Goal: Task Accomplishment & Management: Manage account settings

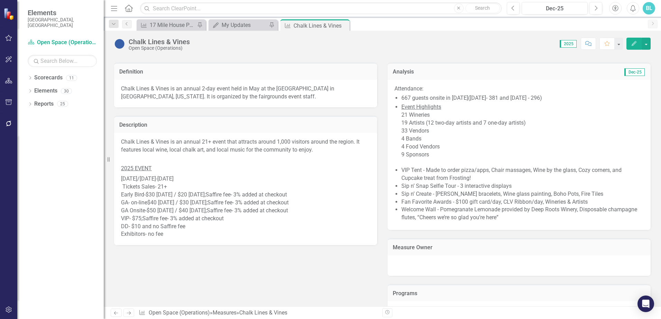
scroll to position [276, 0]
click at [228, 171] on p "2025 EVENT" at bounding box center [245, 168] width 249 height 9
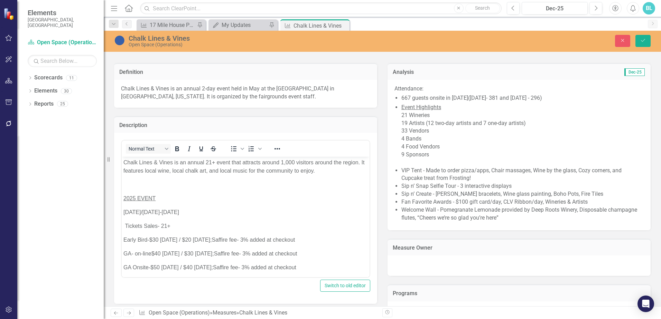
scroll to position [0, 0]
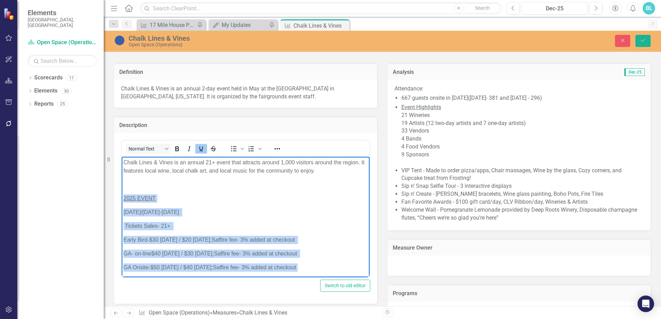
drag, startPoint x: 123, startPoint y: 196, endPoint x: 321, endPoint y: 267, distance: 210.8
click at [321, 267] on body "Chalk Lines & Vines is an annual 21+ event that attracts around 1,000 visitors …" at bounding box center [246, 239] width 248 height 164
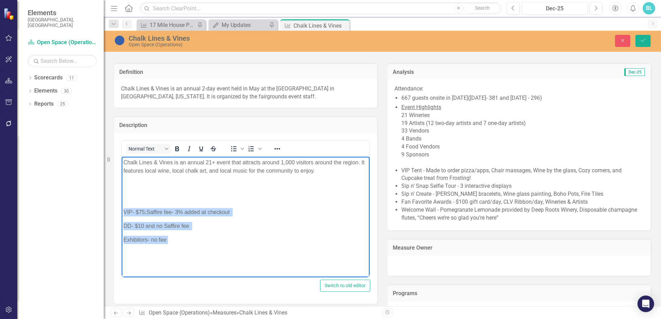
drag, startPoint x: 177, startPoint y: 240, endPoint x: 122, endPoint y: 210, distance: 62.3
click at [122, 210] on body "Chalk Lines & Vines is an annual 21+ event that attracts around 1,000 visitors …" at bounding box center [246, 209] width 248 height 104
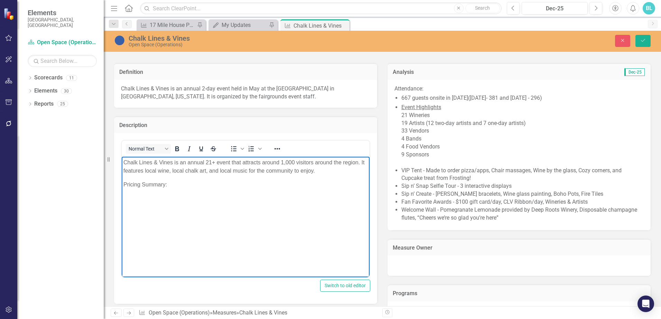
click at [151, 196] on p "Rich Text Area. Press ALT-0 for help." at bounding box center [245, 199] width 244 height 8
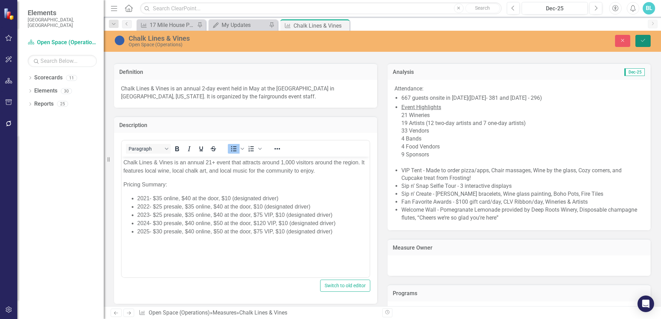
click at [647, 41] on button "Save" at bounding box center [642, 41] width 15 height 12
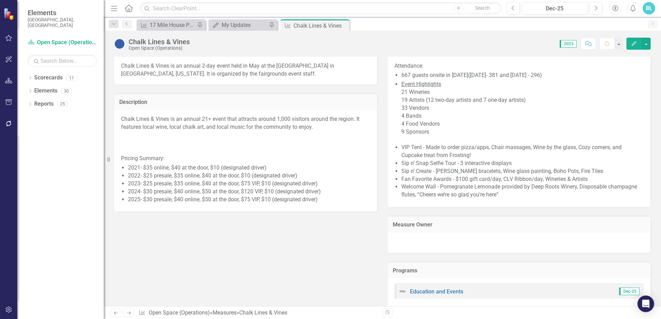
scroll to position [311, 0]
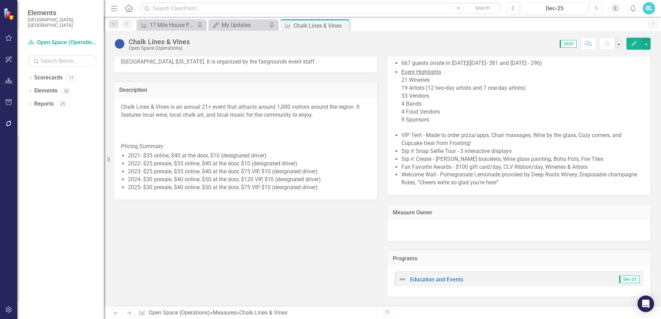
click at [244, 134] on div at bounding box center [245, 131] width 249 height 8
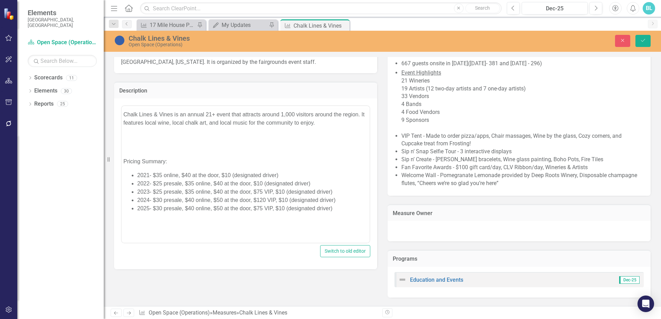
scroll to position [0, 0]
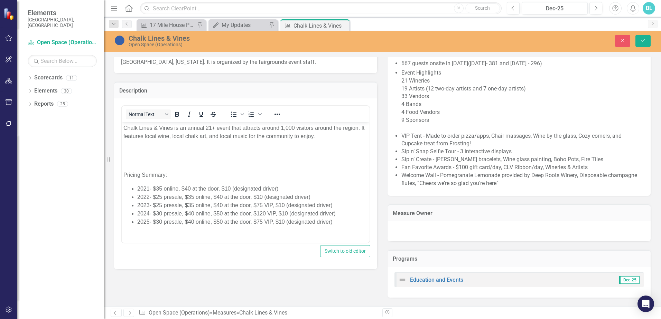
click at [138, 152] on div "Rich Text Area. Press ALT-0 for help." at bounding box center [245, 150] width 244 height 8
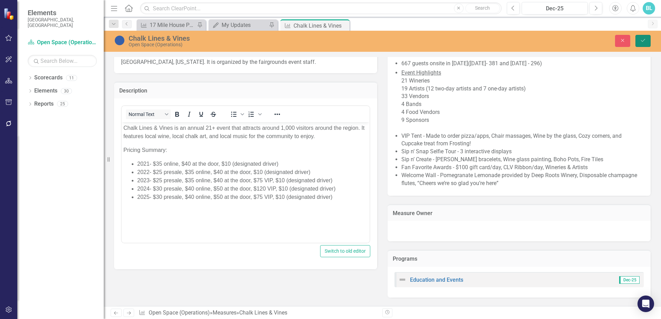
click at [643, 41] on icon "Save" at bounding box center [643, 40] width 6 height 5
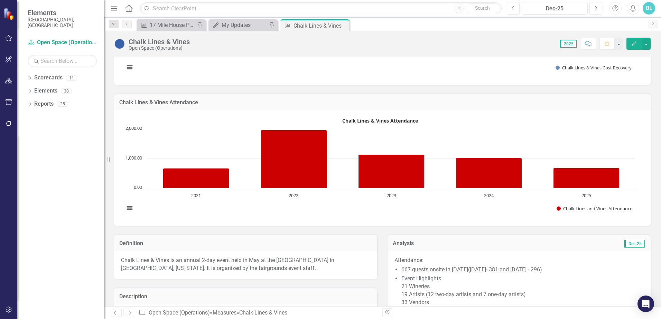
scroll to position [104, 0]
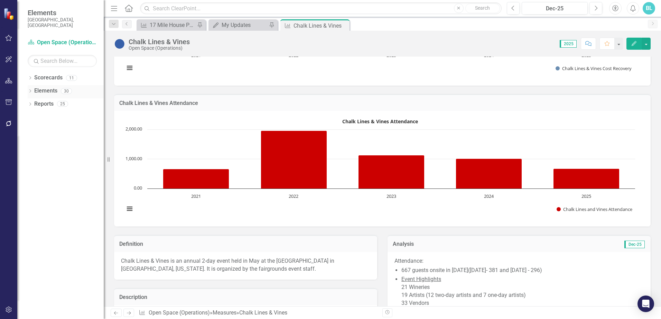
click at [31, 90] on icon "Dropdown" at bounding box center [30, 92] width 5 height 4
click at [31, 76] on icon at bounding box center [30, 77] width 2 height 3
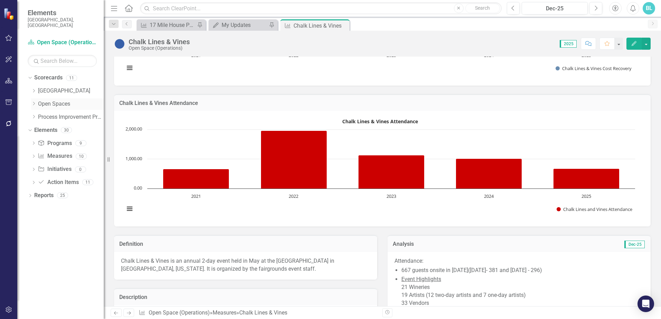
click at [35, 102] on icon "Dropdown" at bounding box center [33, 104] width 5 height 4
click at [51, 113] on link "Open Space (Operations)" at bounding box center [74, 117] width 59 height 8
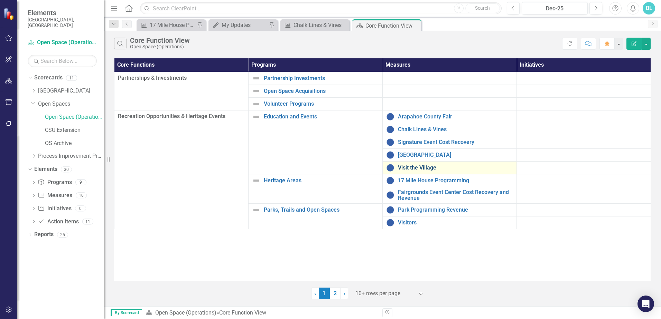
click at [412, 169] on link "Visit the Village" at bounding box center [455, 168] width 115 height 6
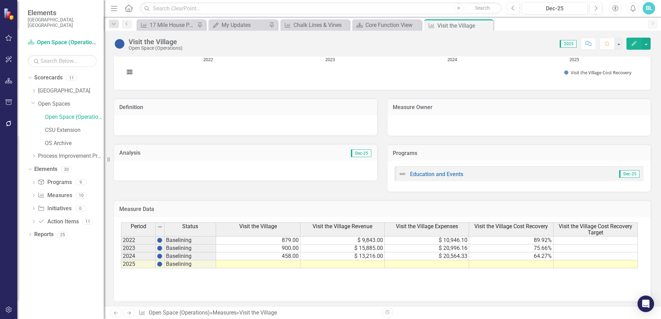
scroll to position [242, 0]
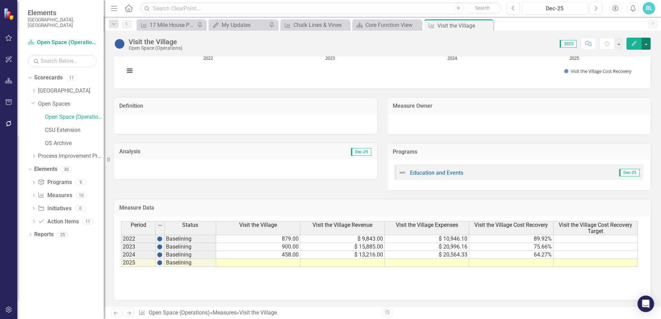
click at [645, 43] on button "button" at bounding box center [645, 44] width 9 height 12
click at [622, 67] on link "Edit Report Edit Layout" at bounding box center [616, 69] width 67 height 13
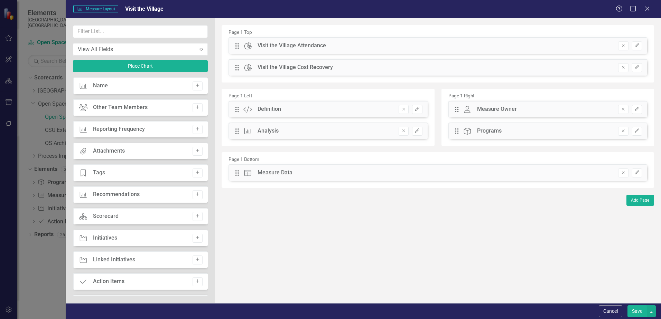
drag, startPoint x: 310, startPoint y: 133, endPoint x: 464, endPoint y: 119, distance: 154.4
click at [482, 115] on div "Page 1 Left Drag Custom Definition Remove Edit Drag Measure Analysis Remove Edi…" at bounding box center [437, 119] width 443 height 64
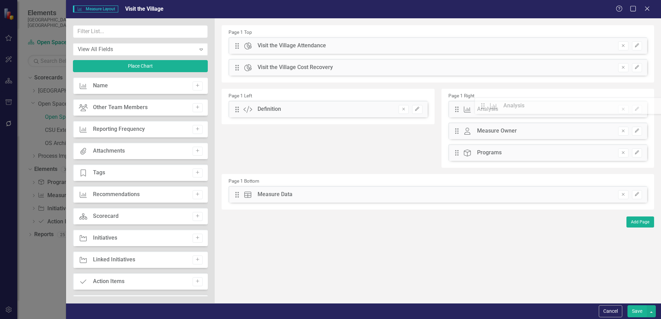
drag, startPoint x: 236, startPoint y: 131, endPoint x: 487, endPoint y: 107, distance: 251.3
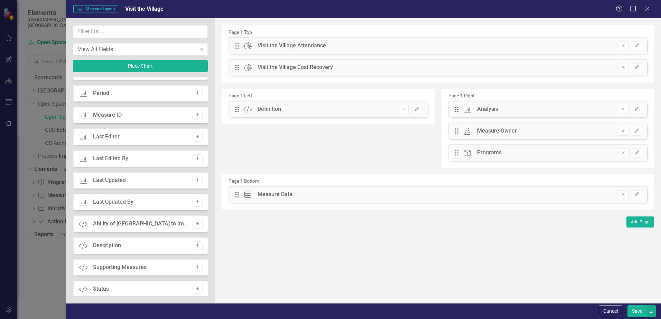
scroll to position [415, 0]
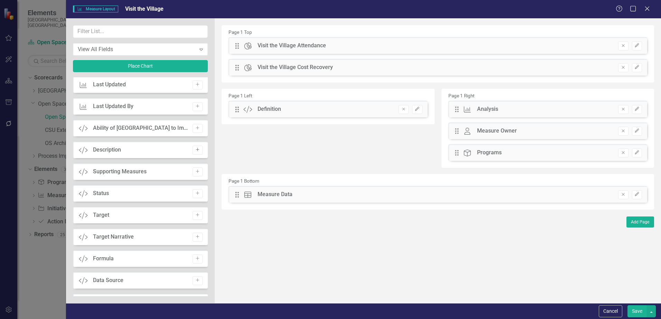
click at [196, 152] on icon "Add" at bounding box center [197, 150] width 5 height 4
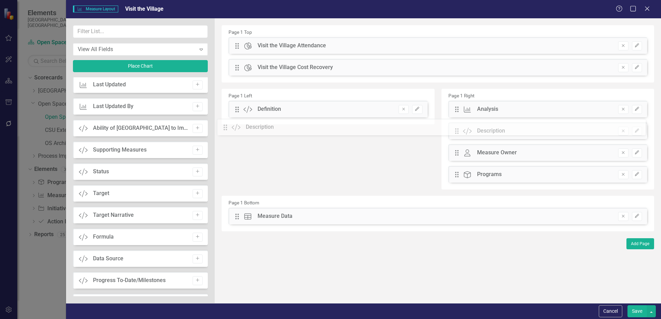
drag, startPoint x: 238, startPoint y: 45, endPoint x: 232, endPoint y: 126, distance: 81.8
drag, startPoint x: 458, startPoint y: 132, endPoint x: 233, endPoint y: 135, distance: 224.3
click at [233, 135] on div "The fields (or pods) that are available for you to include on the detail page a…" at bounding box center [438, 160] width 446 height 285
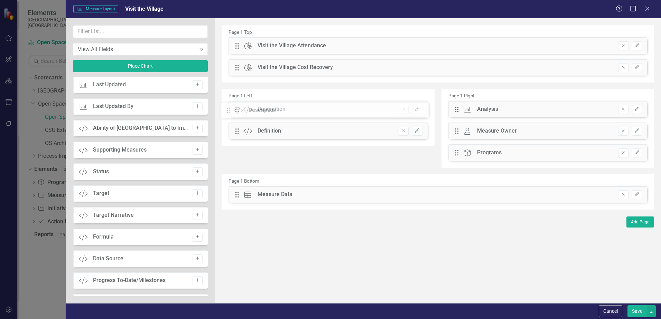
drag, startPoint x: 456, startPoint y: 133, endPoint x: 234, endPoint y: 113, distance: 223.7
drag, startPoint x: 271, startPoint y: 131, endPoint x: 248, endPoint y: 125, distance: 24.1
click at [260, 120] on div "Drag Custom Description Remove Edit Drag Custom Definition Remove Edit" at bounding box center [327, 123] width 209 height 44
drag, startPoint x: 237, startPoint y: 132, endPoint x: 243, endPoint y: 112, distance: 20.8
click at [243, 112] on div "The fields (or pods) that are available for you to include on the detail page a…" at bounding box center [438, 160] width 446 height 285
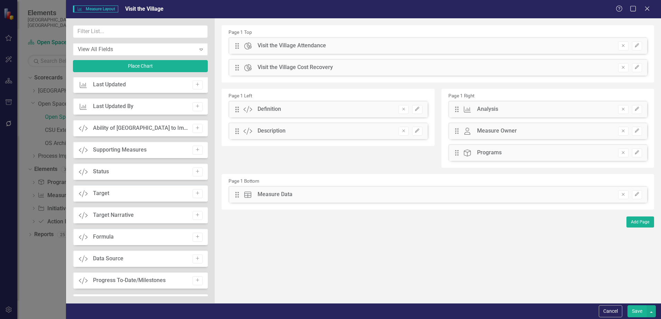
click at [636, 310] on button "Save" at bounding box center [636, 311] width 19 height 12
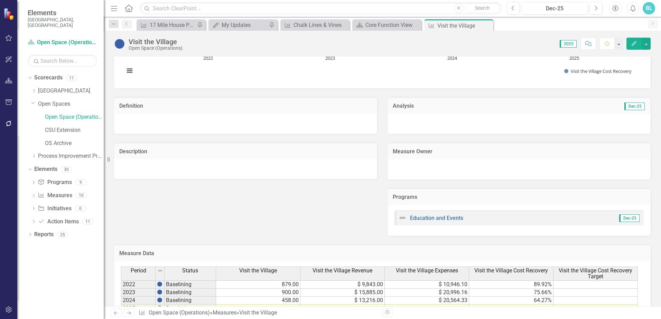
click at [162, 125] on div at bounding box center [245, 124] width 263 height 20
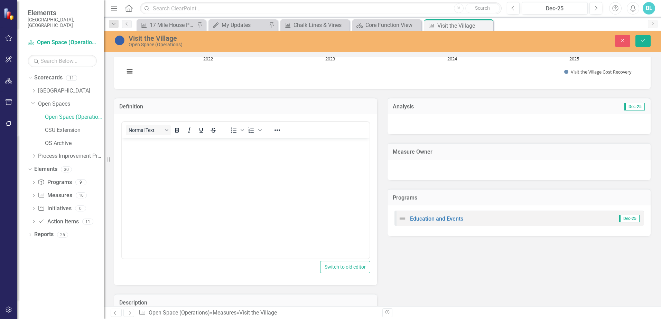
scroll to position [0, 0]
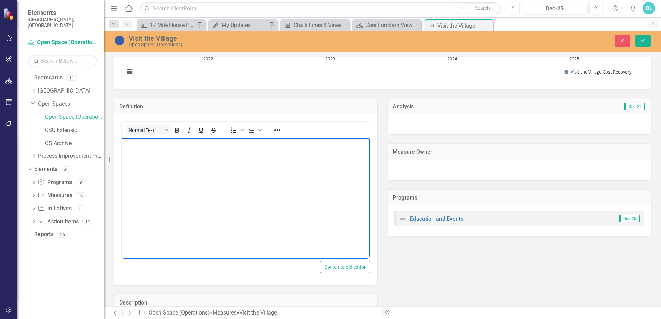
click at [127, 152] on body "Rich Text Area. Press ALT-0 for help." at bounding box center [246, 190] width 248 height 104
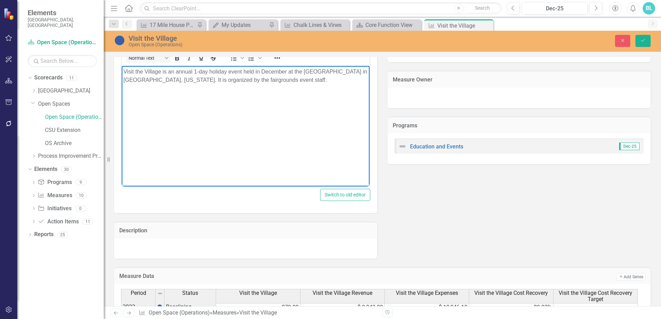
scroll to position [346, 0]
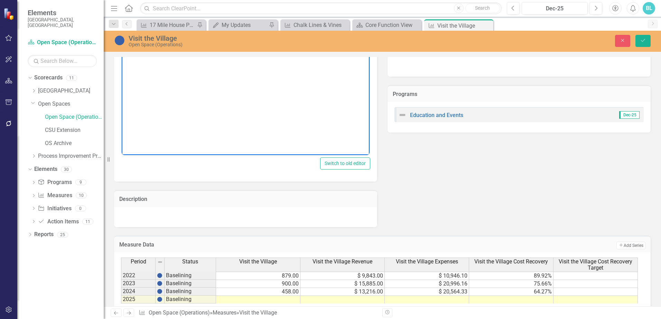
click at [242, 212] on div at bounding box center [245, 217] width 263 height 20
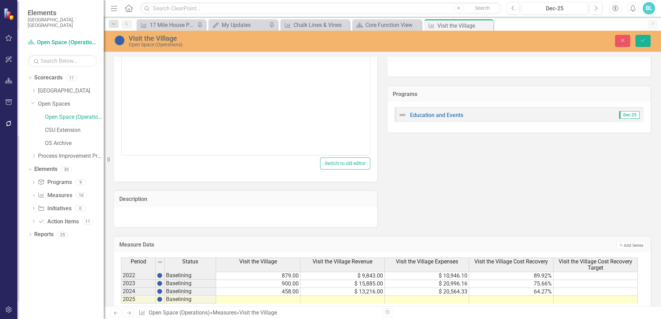
click at [178, 213] on div at bounding box center [245, 217] width 263 height 20
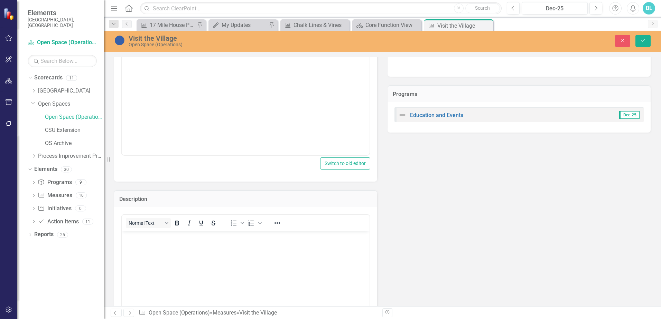
scroll to position [0, 0]
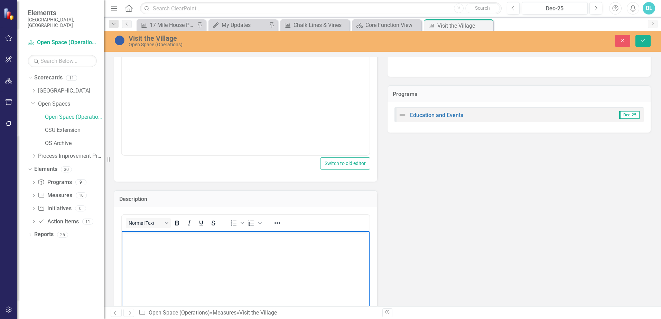
click at [152, 236] on p "Rich Text Area. Press ALT-0 for help." at bounding box center [245, 237] width 244 height 8
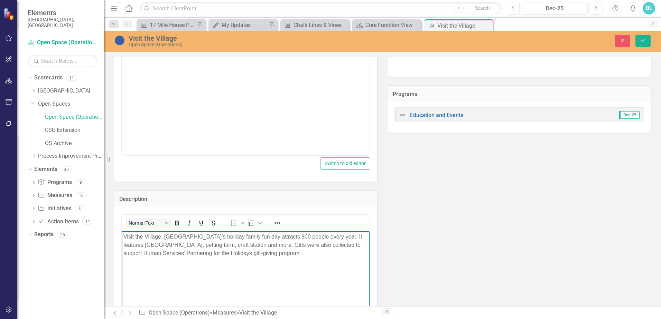
scroll to position [380, 0]
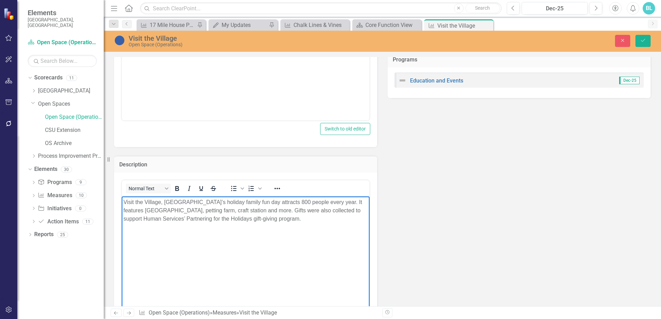
click at [155, 238] on body "Visit the Village, [GEOGRAPHIC_DATA]’s holiday family fun day attracts 800 peop…" at bounding box center [246, 248] width 248 height 104
click at [296, 219] on p "Visit the Village, [GEOGRAPHIC_DATA]’s holiday family fun day attracts 800 peop…" at bounding box center [245, 210] width 244 height 25
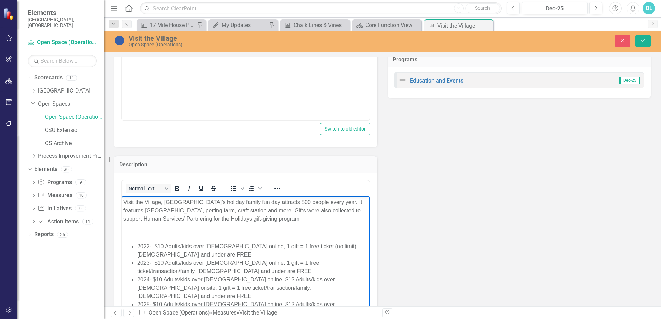
click at [140, 230] on p "Rich Text Area. Press ALT-0 for help." at bounding box center [245, 232] width 244 height 8
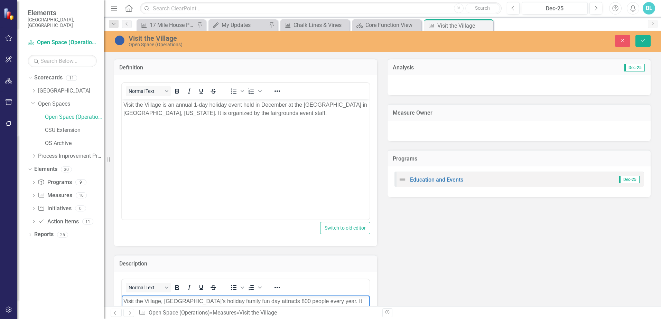
scroll to position [276, 0]
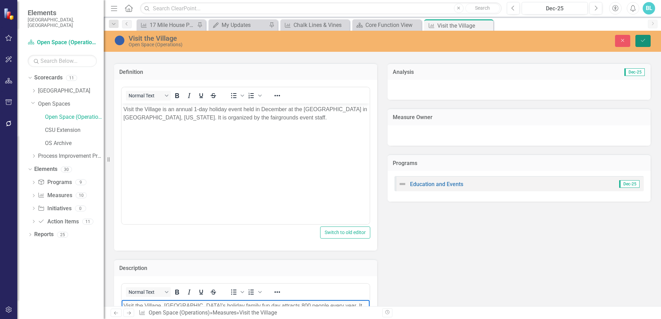
click at [643, 41] on icon "Save" at bounding box center [643, 40] width 6 height 5
